Goal: Navigation & Orientation: Find specific page/section

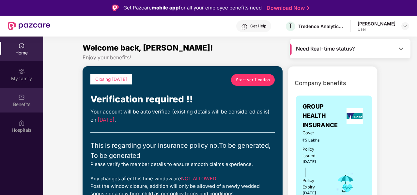
click at [19, 98] on img at bounding box center [21, 97] width 7 height 7
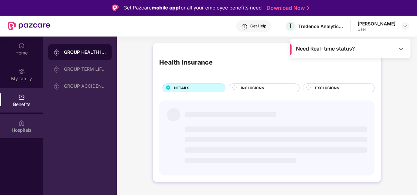
click at [24, 121] on img at bounding box center [21, 123] width 7 height 7
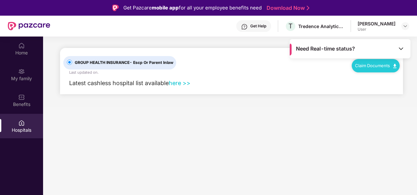
click at [177, 84] on link "here >>" at bounding box center [180, 83] width 22 height 7
